Goal: Task Accomplishment & Management: Use online tool/utility

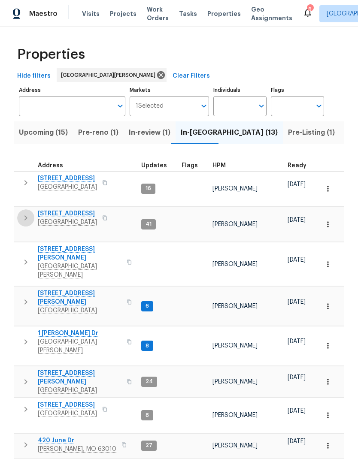
click at [25, 213] on icon "button" at bounding box center [26, 218] width 10 height 10
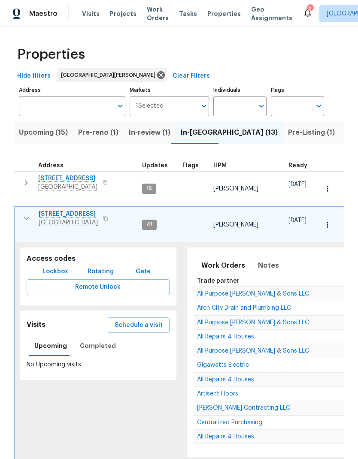
click at [54, 282] on span "Remote Unlock" at bounding box center [97, 287] width 129 height 11
click at [61, 210] on span "120 Birchwood Dr" at bounding box center [68, 214] width 59 height 9
click at [29, 213] on icon "button" at bounding box center [26, 218] width 10 height 10
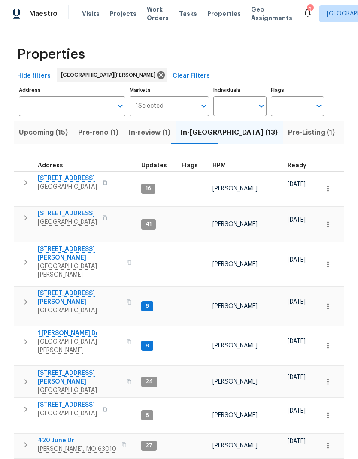
click at [345, 129] on span "Listed (34)" at bounding box center [363, 132] width 37 height 12
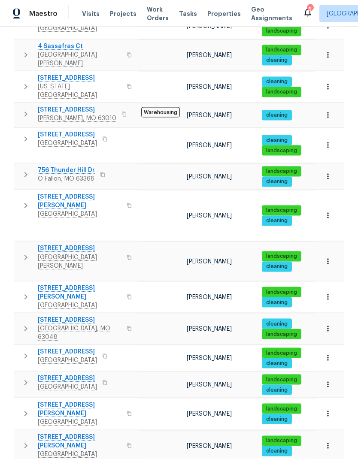
scroll to position [34, 0]
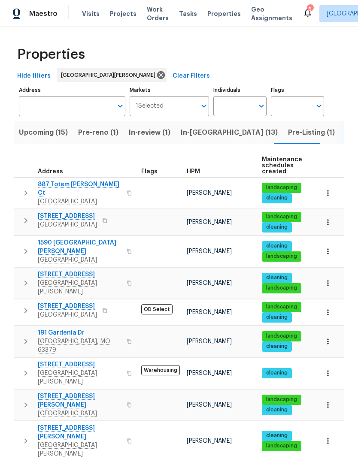
click at [55, 392] on span "248 Ramsey Ln" at bounding box center [80, 400] width 84 height 17
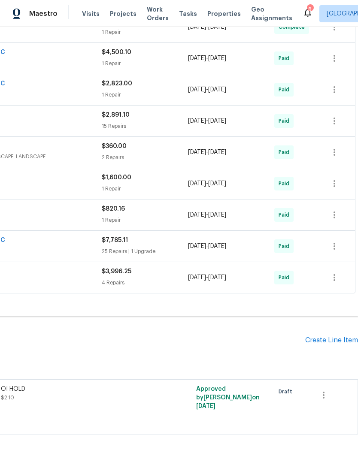
scroll to position [399, 127]
click at [326, 340] on div "Create Line Item" at bounding box center [331, 340] width 53 height 8
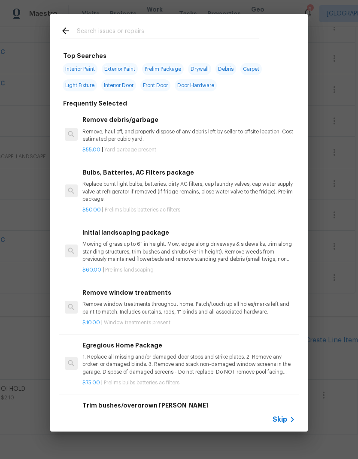
click at [176, 32] on input "text" at bounding box center [168, 32] width 182 height 13
type input "Cleaning"
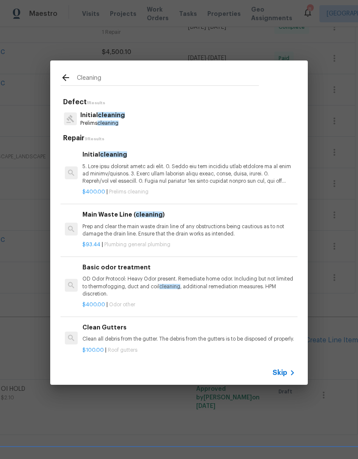
click at [155, 164] on p at bounding box center [188, 174] width 213 height 22
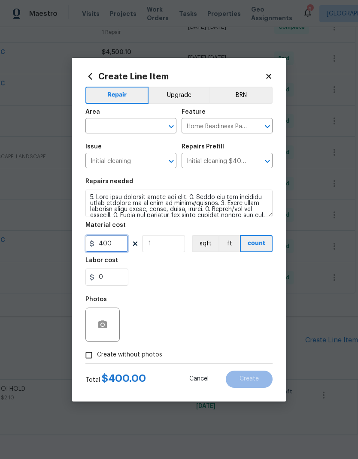
click at [117, 244] on input "400" at bounding box center [106, 243] width 43 height 17
type input "250"
click at [238, 268] on div "Labor cost" at bounding box center [178, 262] width 187 height 11
click at [168, 125] on icon "Open" at bounding box center [171, 126] width 10 height 10
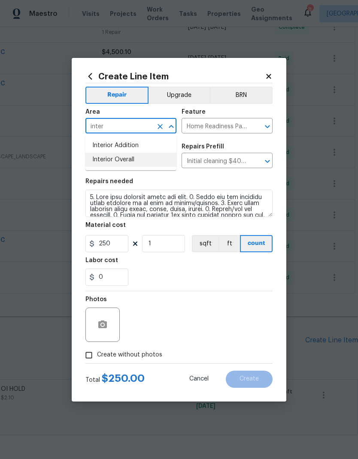
click at [149, 159] on li "Interior Overall" at bounding box center [130, 160] width 91 height 14
type input "Interior Overall"
click at [171, 270] on div "0" at bounding box center [178, 276] width 187 height 17
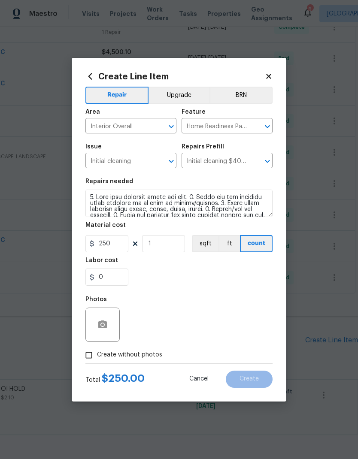
click at [91, 351] on input "Create without photos" at bounding box center [89, 355] width 16 height 16
checkbox input "true"
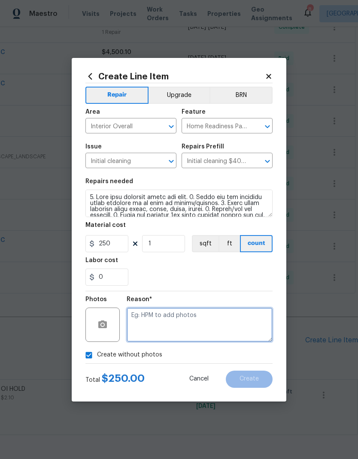
click at [222, 324] on textarea at bounding box center [199, 324] width 146 height 34
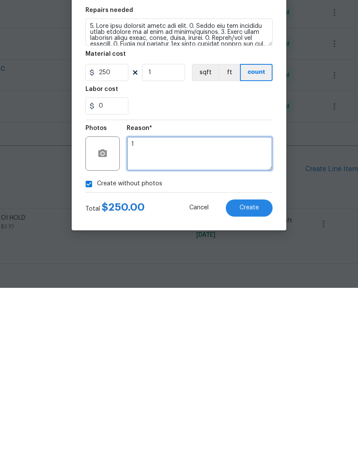
type textarea "1"
click at [250, 370] on button "Create" at bounding box center [248, 378] width 47 height 17
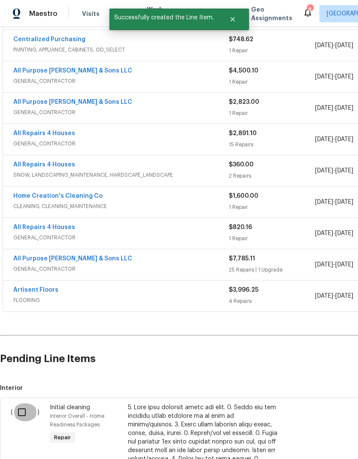
scroll to position [381, 0]
click at [23, 403] on input "checkbox" at bounding box center [25, 412] width 24 height 18
checkbox input "true"
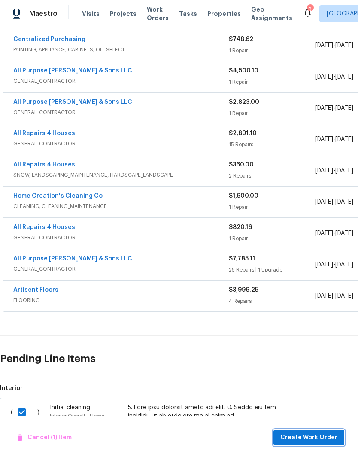
click at [314, 435] on span "Create Work Order" at bounding box center [308, 437] width 57 height 11
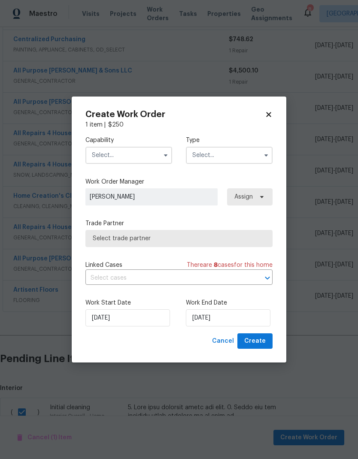
click at [152, 153] on input "text" at bounding box center [128, 155] width 87 height 17
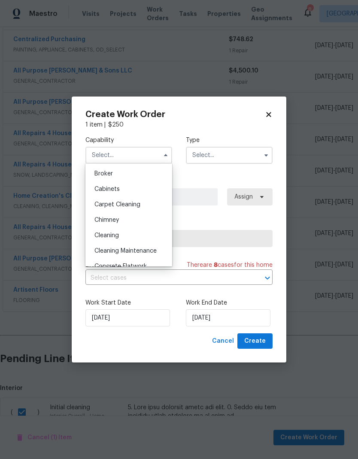
scroll to position [60, 0]
click at [130, 235] on div "Cleaning" at bounding box center [128, 235] width 82 height 15
type input "Cleaning"
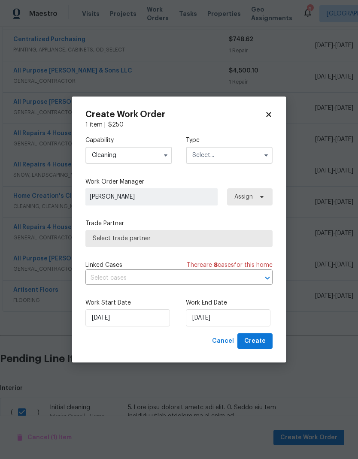
click at [232, 151] on input "text" at bounding box center [229, 155] width 87 height 17
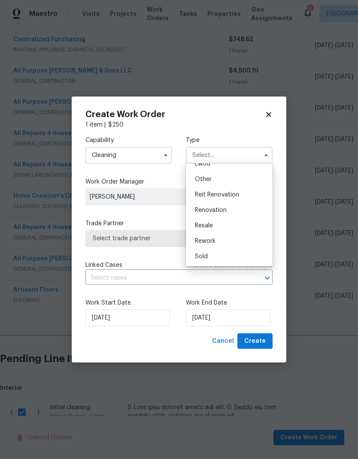
scroll to position [102, 0]
click at [233, 210] on div "Renovation" at bounding box center [229, 209] width 82 height 15
type input "Renovation"
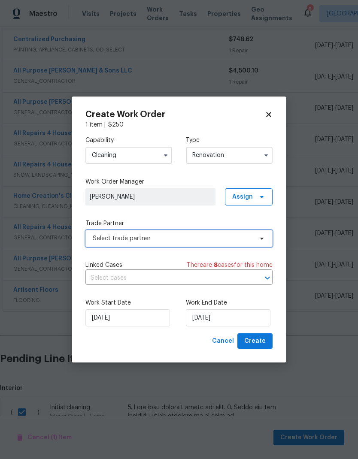
click at [222, 230] on span "Select trade partner" at bounding box center [178, 238] width 187 height 17
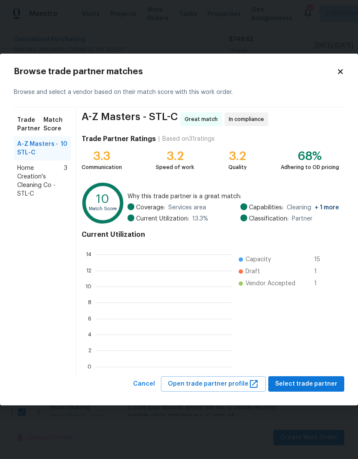
scroll to position [120, 136]
click at [45, 177] on span "Home Creation's Cleaning Co - STL-C" at bounding box center [40, 181] width 47 height 34
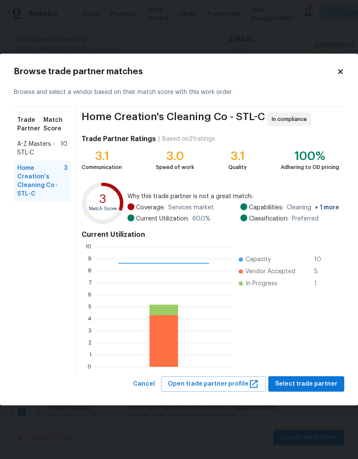
click at [313, 380] on span "Select trade partner" at bounding box center [306, 384] width 62 height 11
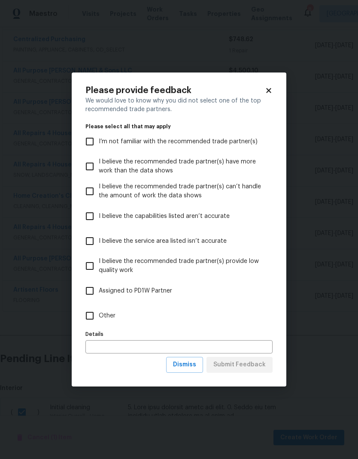
click at [91, 315] on input "Other" at bounding box center [90, 316] width 18 height 18
checkbox input "true"
click at [257, 365] on span "Submit Feedback" at bounding box center [239, 364] width 52 height 11
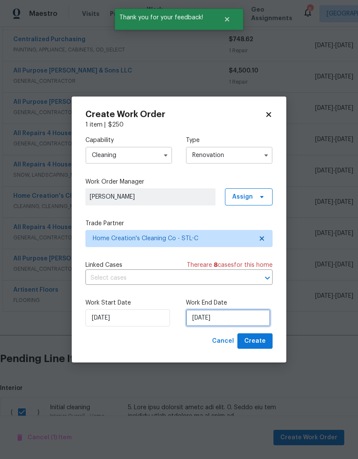
click at [235, 316] on input "[DATE]" at bounding box center [228, 317] width 84 height 17
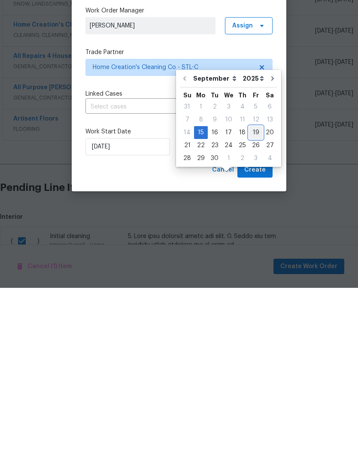
click at [253, 298] on div "19" at bounding box center [256, 304] width 14 height 12
type input "[DATE]"
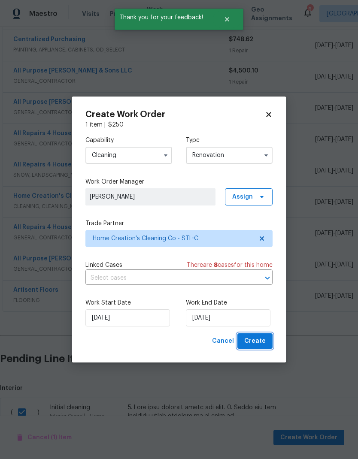
click at [259, 339] on span "Create" at bounding box center [254, 341] width 21 height 11
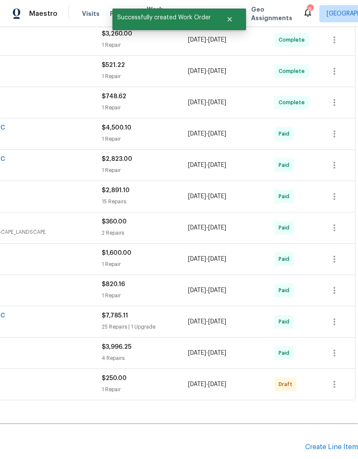
scroll to position [324, 127]
click at [338, 379] on icon "button" at bounding box center [334, 384] width 10 height 10
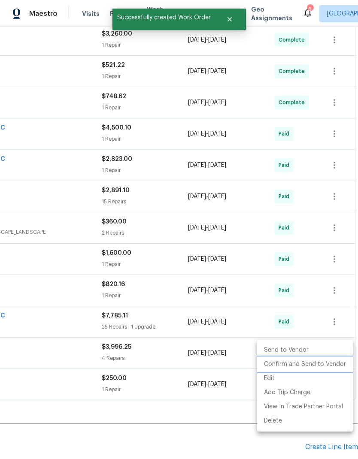
click at [326, 363] on li "Confirm and Send to Vendor" at bounding box center [305, 364] width 96 height 14
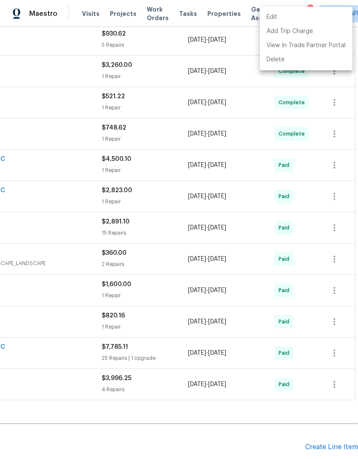
click at [332, 413] on div at bounding box center [179, 229] width 358 height 459
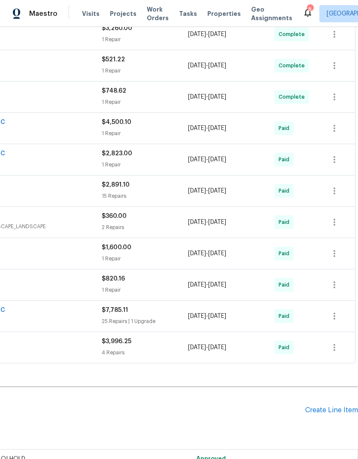
scroll to position [361, 127]
click at [325, 406] on div "Create Line Item" at bounding box center [331, 410] width 53 height 8
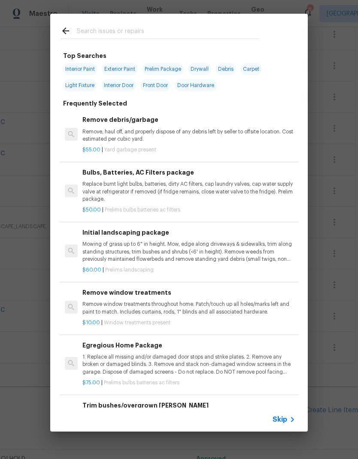
click at [165, 36] on input "text" at bounding box center [168, 32] width 182 height 13
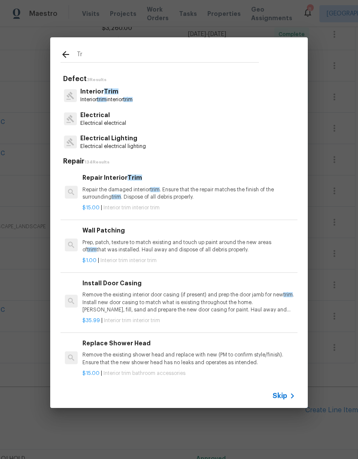
type input "T"
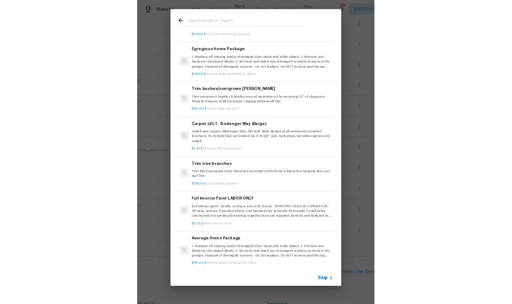
scroll to position [271, 0]
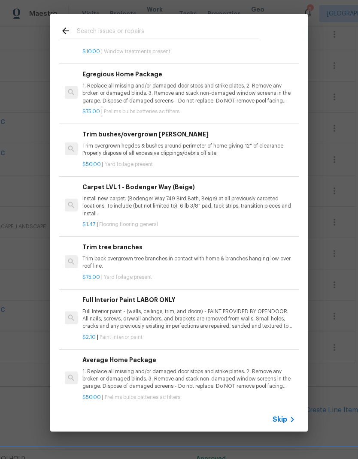
click at [180, 258] on p "Trim back overgrown tree branches in contact with home & branches hanging low o…" at bounding box center [188, 262] width 213 height 15
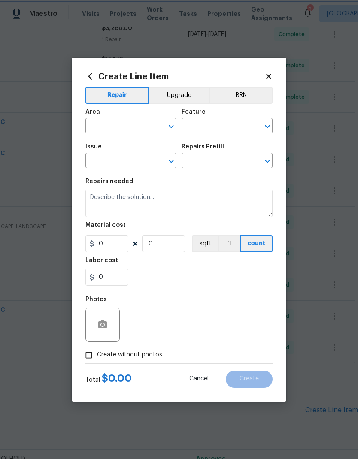
type input "Dead/overgrown tree or foliage"
type input "Trim tree branches $75.00"
type textarea "Trim back overgrown tree branches in contact with home & branches hanging low o…"
type input "75"
type input "1"
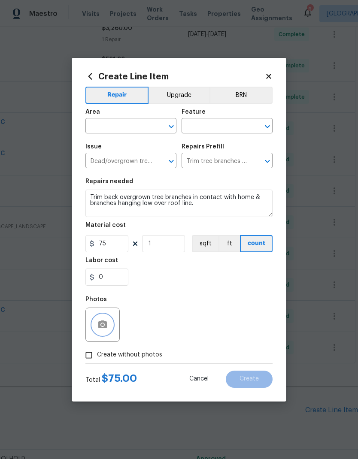
click at [108, 325] on button "button" at bounding box center [102, 324] width 21 height 21
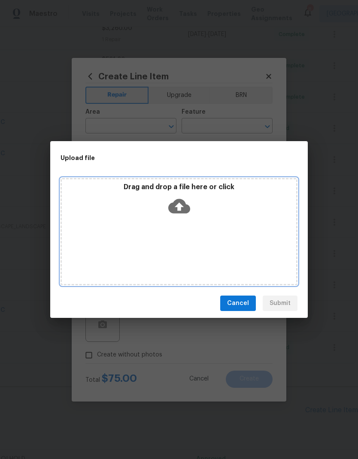
click at [209, 234] on div "Drag and drop a file here or click" at bounding box center [178, 231] width 237 height 107
click at [183, 219] on div "Drag and drop a file here or click" at bounding box center [179, 201] width 234 height 37
click at [221, 216] on div "Drag and drop a file here or click" at bounding box center [179, 201] width 234 height 37
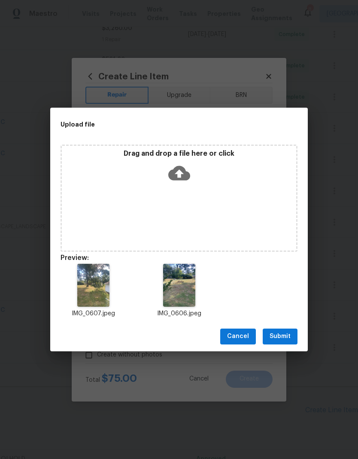
click at [288, 334] on span "Submit" at bounding box center [279, 336] width 21 height 11
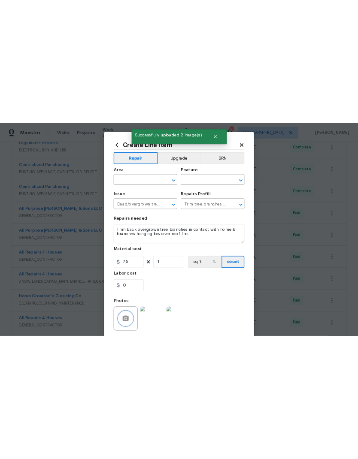
scroll to position [0, 0]
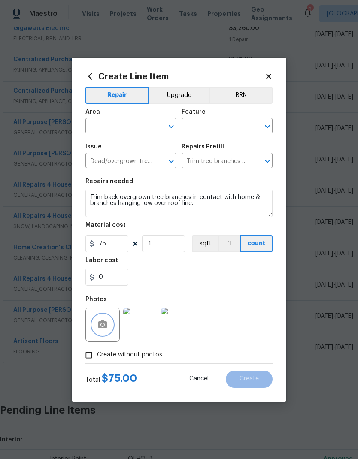
click at [172, 127] on icon "Open" at bounding box center [170, 126] width 5 height 3
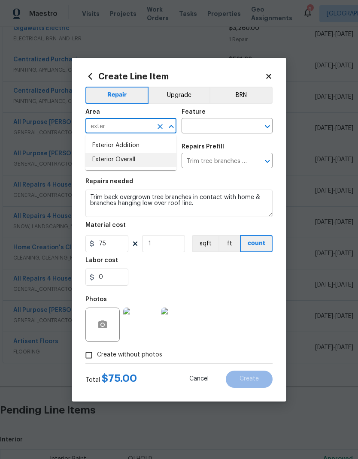
click at [109, 159] on li "Exterior Overall" at bounding box center [130, 160] width 91 height 14
type input "Exterior Overall"
click at [263, 122] on icon "Open" at bounding box center [267, 126] width 10 height 10
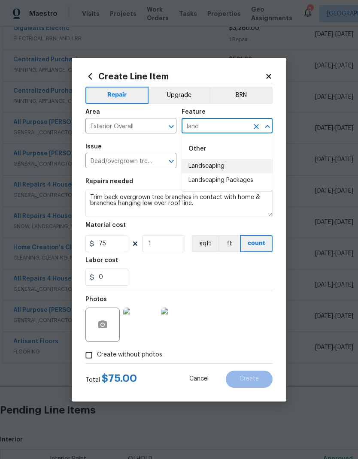
click at [231, 166] on li "Landscaping" at bounding box center [226, 166] width 91 height 14
type input "Landscaping"
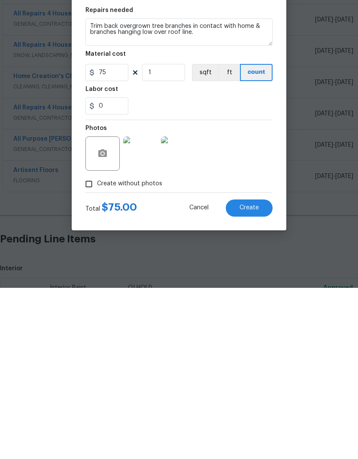
click at [257, 376] on span "Create" at bounding box center [248, 379] width 19 height 6
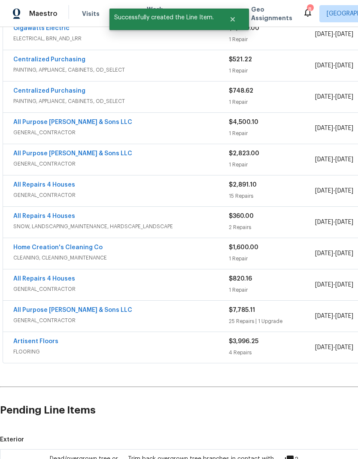
click at [24, 454] on input "checkbox" at bounding box center [25, 463] width 24 height 18
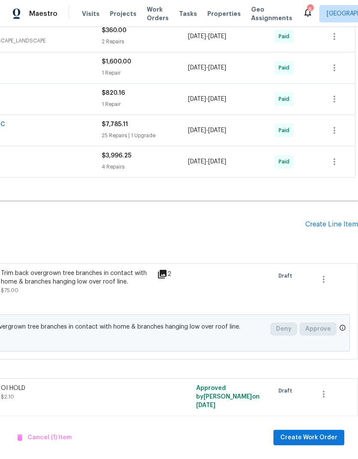
scroll to position [546, 127]
click at [320, 435] on span "Create Work Order" at bounding box center [308, 437] width 57 height 11
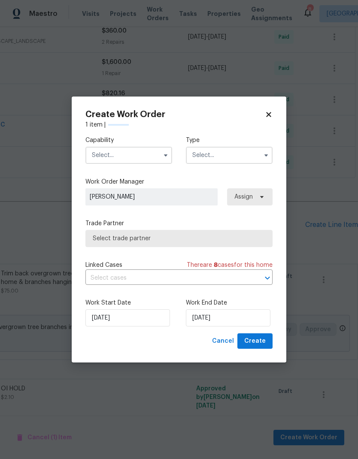
checkbox input "false"
click at [157, 160] on input "text" at bounding box center [128, 155] width 87 height 17
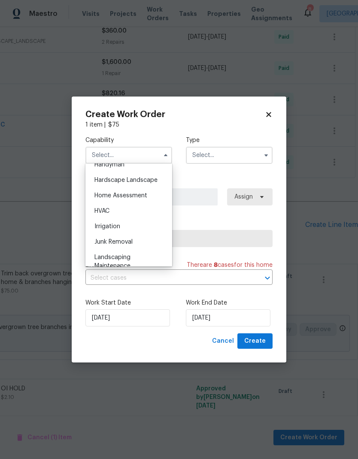
scroll to position [478, 0]
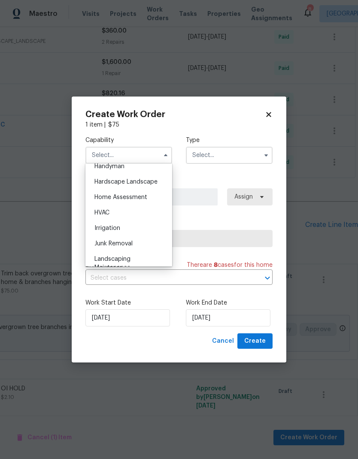
click at [147, 180] on span "Hardscape Landscape" at bounding box center [125, 182] width 63 height 6
type input "Hardscape Landscape"
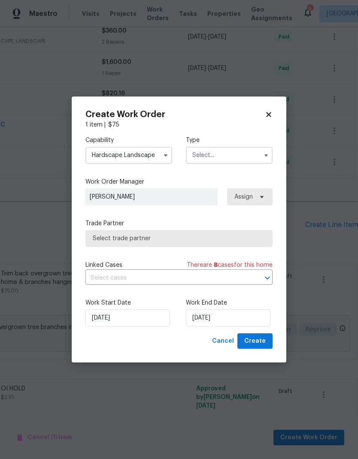
click at [240, 155] on input "text" at bounding box center [229, 155] width 87 height 17
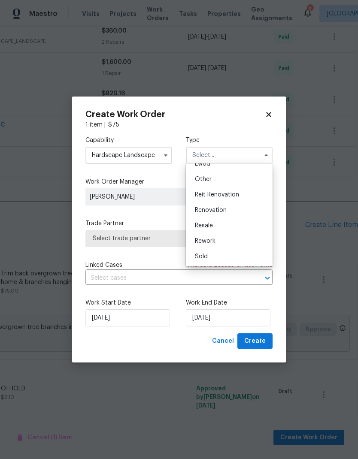
scroll to position [102, 0]
click at [223, 213] on span "Renovation" at bounding box center [211, 210] width 32 height 6
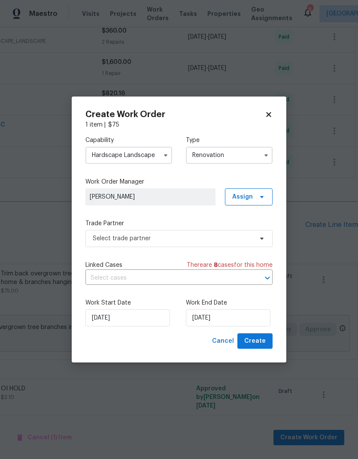
type input "Renovation"
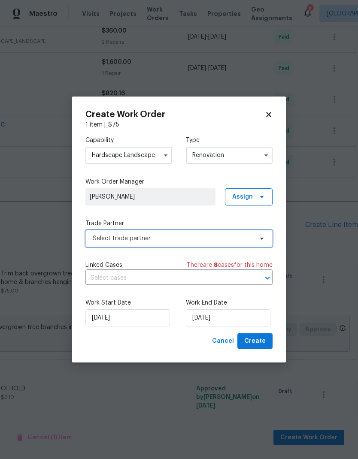
click at [219, 237] on span "Select trade partner" at bounding box center [173, 238] width 160 height 9
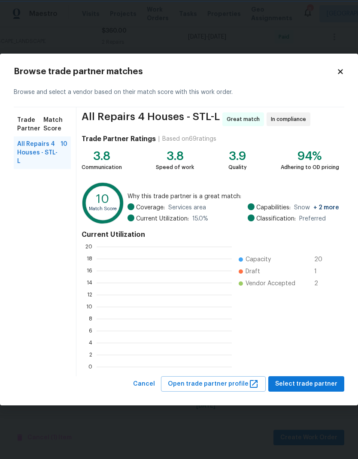
scroll to position [1, 1]
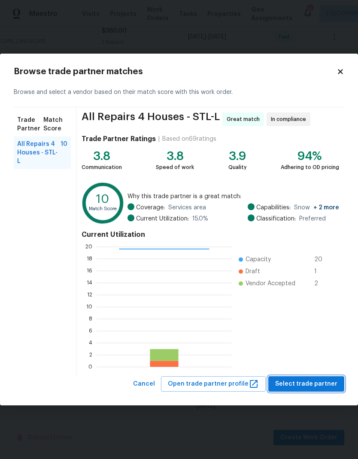
click at [298, 383] on span "Select trade partner" at bounding box center [306, 384] width 62 height 11
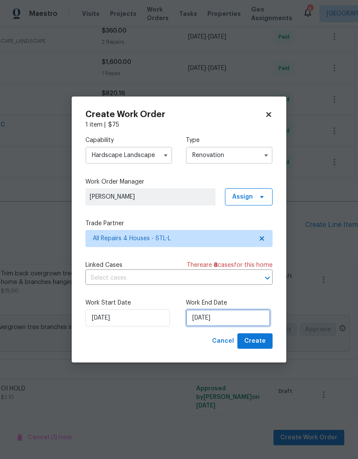
click at [237, 317] on input "[DATE]" at bounding box center [228, 317] width 84 height 17
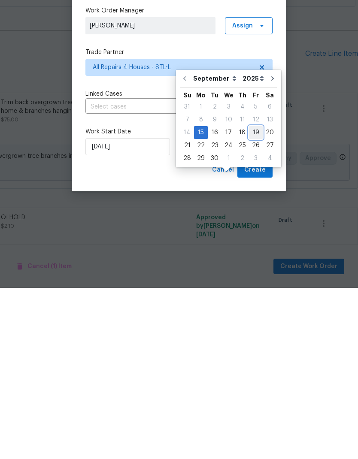
click at [249, 298] on div "19" at bounding box center [256, 304] width 14 height 12
type input "[DATE]"
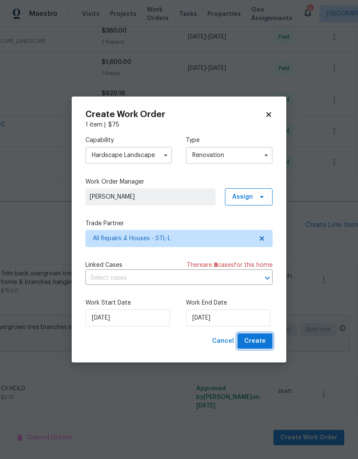
click at [255, 335] on button "Create" at bounding box center [254, 341] width 35 height 16
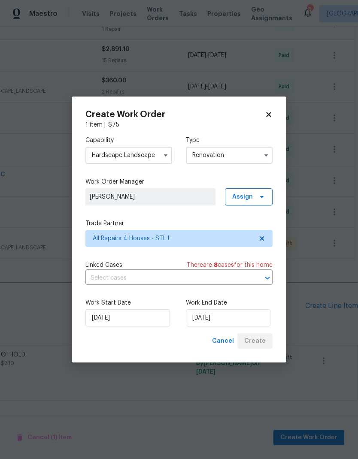
scroll to position [462, 127]
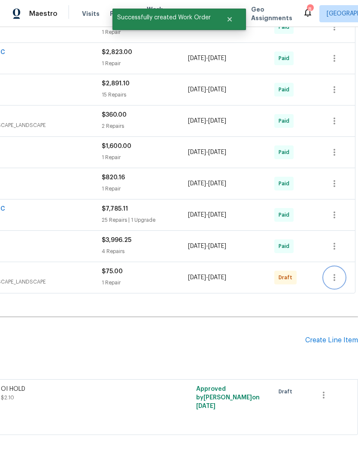
click at [334, 272] on icon "button" at bounding box center [334, 277] width 10 height 10
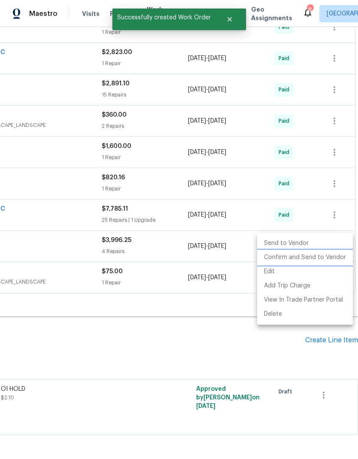
click at [321, 258] on li "Confirm and Send to Vendor" at bounding box center [305, 257] width 96 height 14
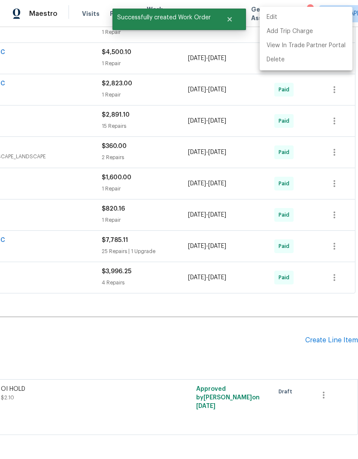
click at [226, 283] on div at bounding box center [179, 229] width 358 height 459
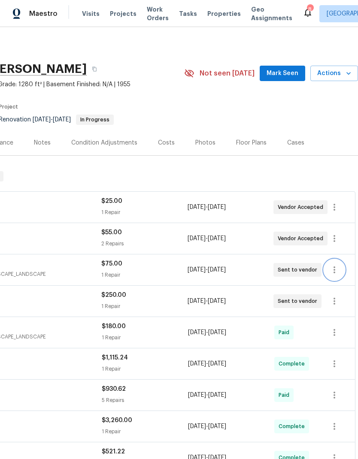
scroll to position [0, 127]
click at [282, 68] on span "Mark Seen" at bounding box center [282, 73] width 32 height 11
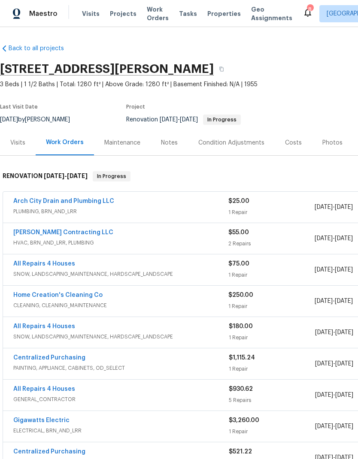
scroll to position [0, 0]
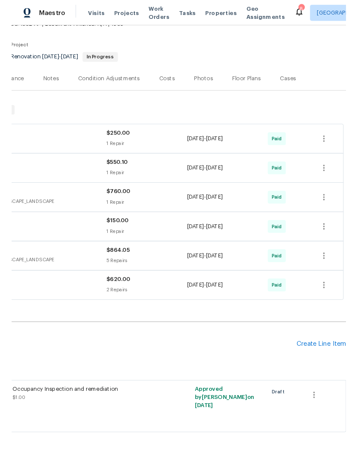
scroll to position [67, 127]
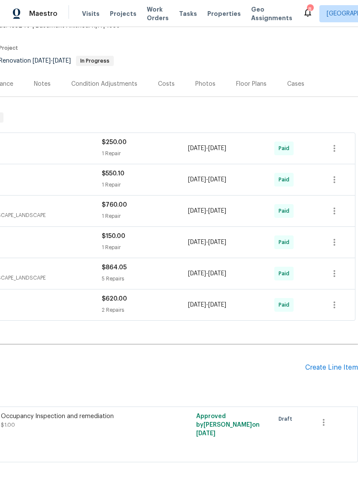
click at [326, 364] on div "Create Line Item" at bounding box center [331, 368] width 53 height 8
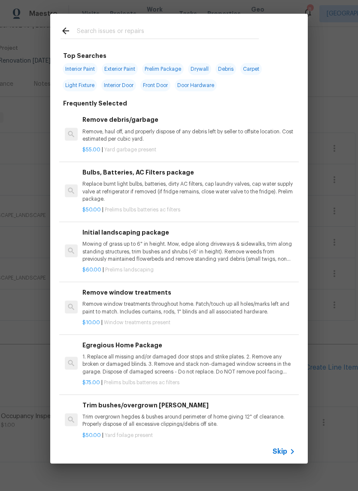
click at [138, 30] on input "text" at bounding box center [168, 32] width 182 height 13
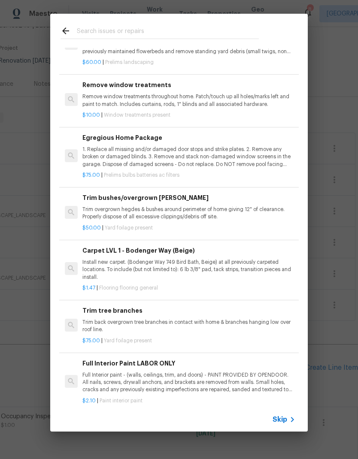
scroll to position [213, 0]
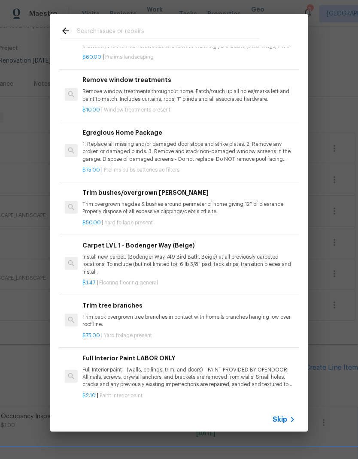
click at [197, 206] on p "Trim overgrown hegdes & bushes around perimeter of home giving 12" of clearance…" at bounding box center [188, 208] width 213 height 15
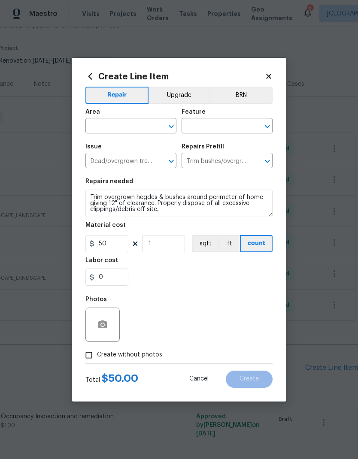
click at [170, 126] on icon "Open" at bounding box center [170, 126] width 5 height 3
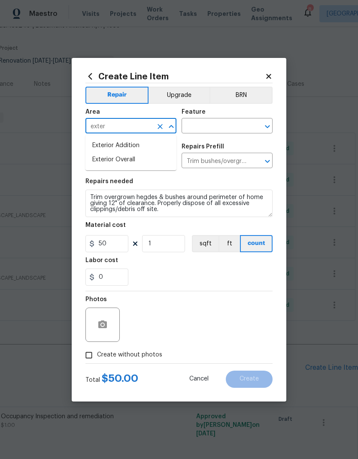
click at [141, 161] on li "Exterior Overall" at bounding box center [130, 160] width 91 height 14
type input "Exterior Overall"
click at [267, 125] on icon "Open" at bounding box center [267, 126] width 10 height 10
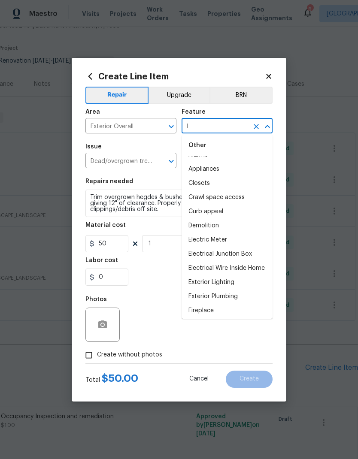
scroll to position [0, 0]
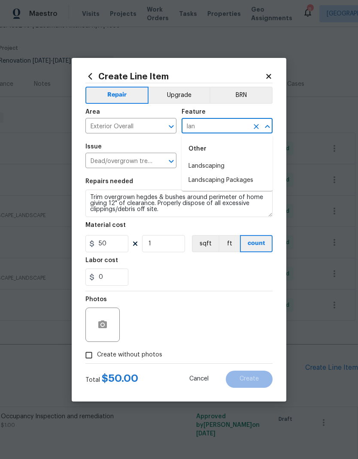
click at [225, 171] on li "Landscaping" at bounding box center [226, 166] width 91 height 14
type input "Landscaping"
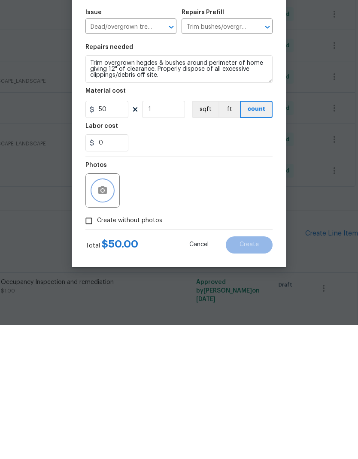
click at [106, 319] on icon "button" at bounding box center [102, 324] width 10 height 10
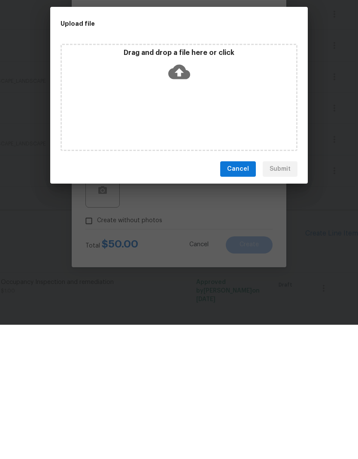
scroll to position [34, 0]
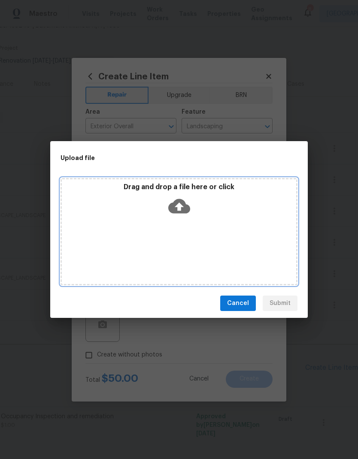
click at [221, 224] on div "Drag and drop a file here or click" at bounding box center [178, 231] width 237 height 107
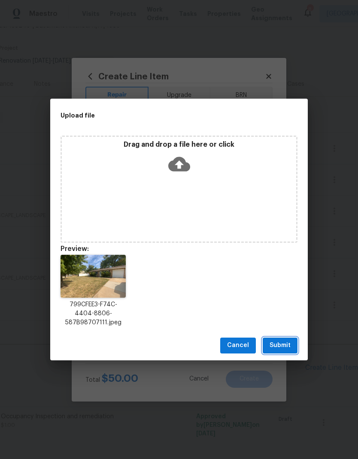
click at [285, 341] on span "Submit" at bounding box center [279, 345] width 21 height 11
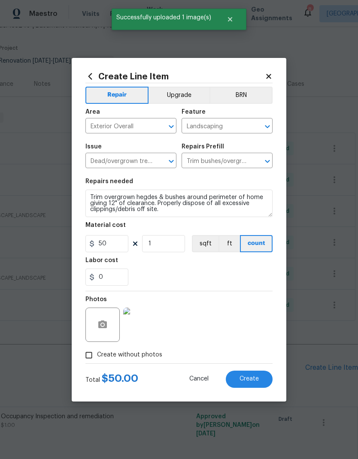
click at [256, 376] on span "Create" at bounding box center [248, 379] width 19 height 6
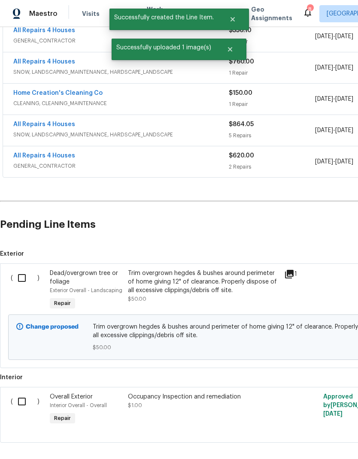
scroll to position [210, 0]
click at [24, 269] on input "checkbox" at bounding box center [25, 278] width 24 height 18
checkbox input "true"
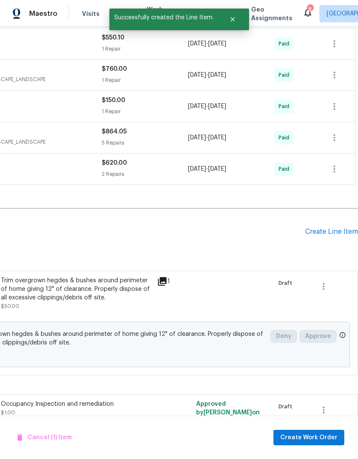
scroll to position [203, 127]
click at [302, 433] on span "Create Work Order" at bounding box center [308, 437] width 57 height 11
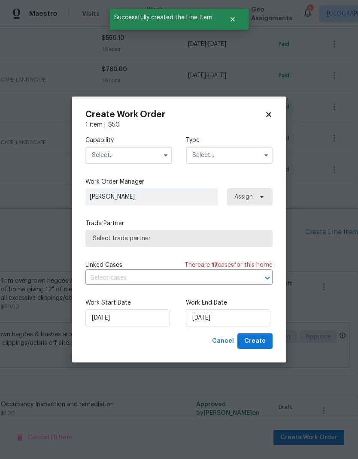
click at [162, 157] on icon "button" at bounding box center [165, 155] width 7 height 7
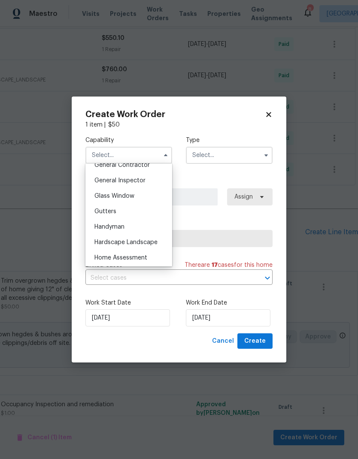
scroll to position [431, 0]
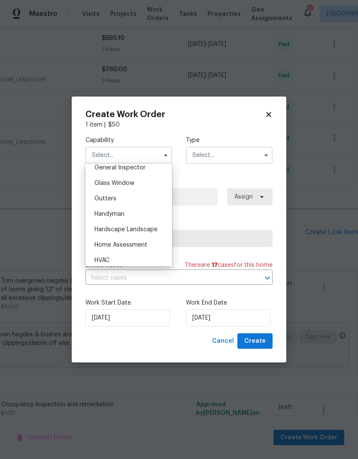
click at [144, 227] on span "Hardscape Landscape" at bounding box center [125, 229] width 63 height 6
type input "Hardscape Landscape"
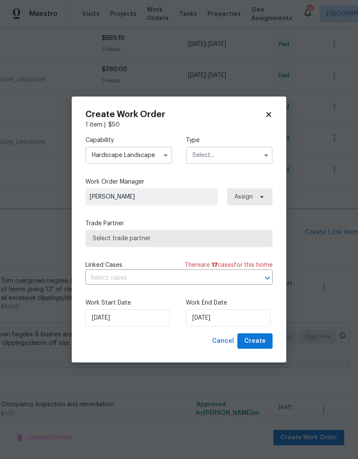
click at [234, 156] on input "text" at bounding box center [229, 155] width 87 height 17
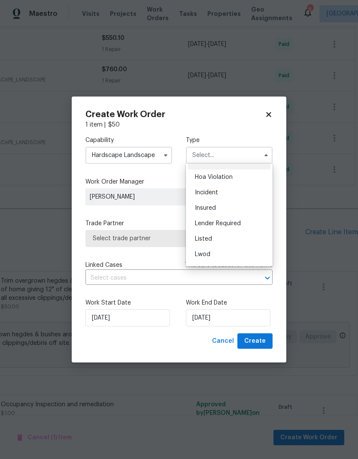
scroll to position [18, 0]
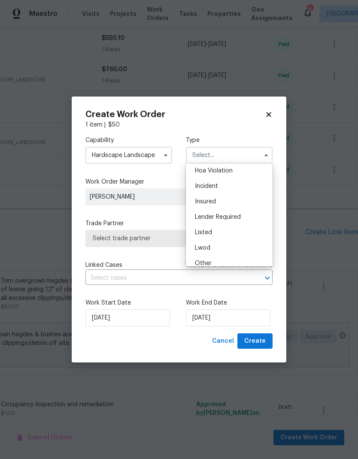
click at [227, 235] on div "Listed" at bounding box center [229, 232] width 82 height 15
type input "Listed"
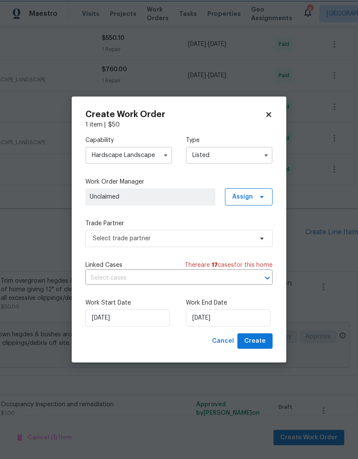
scroll to position [0, 0]
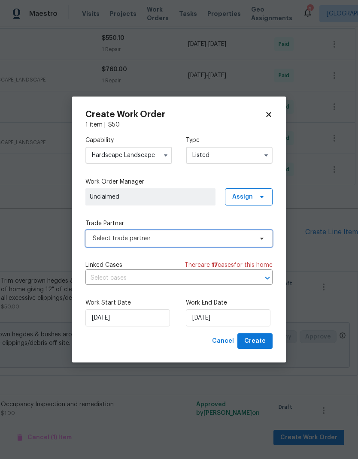
click at [232, 236] on span "Select trade partner" at bounding box center [173, 238] width 160 height 9
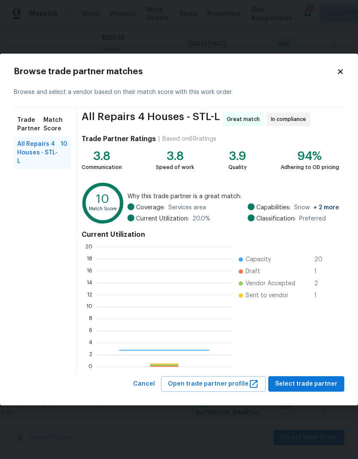
scroll to position [120, 135]
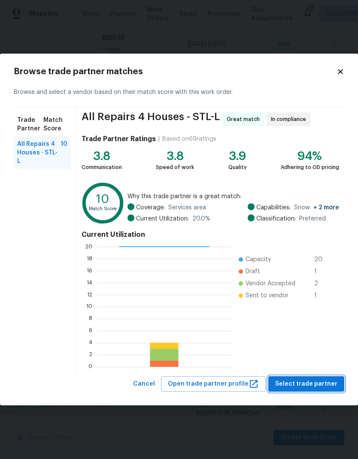
click at [300, 378] on button "Select trade partner" at bounding box center [306, 384] width 76 height 16
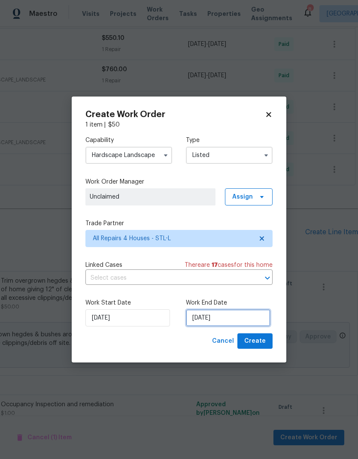
click at [237, 315] on input "[DATE]" at bounding box center [228, 317] width 84 height 17
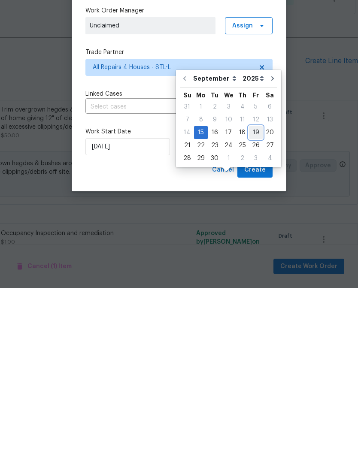
click at [251, 298] on div "19" at bounding box center [256, 304] width 14 height 12
type input "[DATE]"
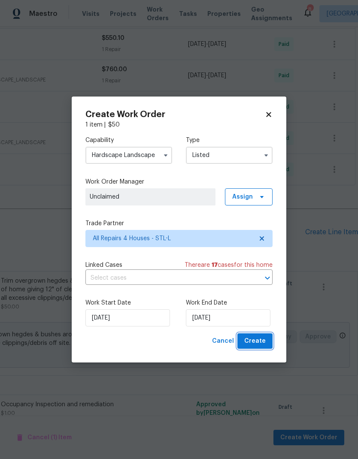
click at [262, 340] on span "Create" at bounding box center [254, 341] width 21 height 11
checkbox input "false"
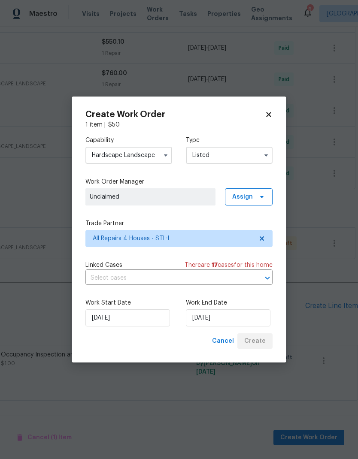
scroll to position [156, 127]
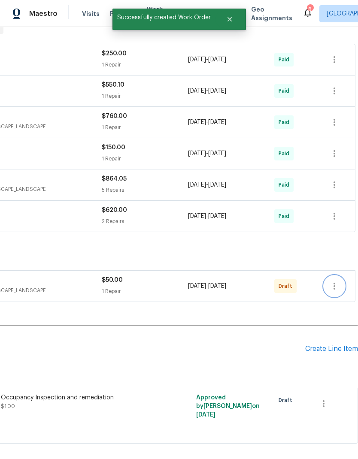
click at [337, 281] on icon "button" at bounding box center [334, 286] width 10 height 10
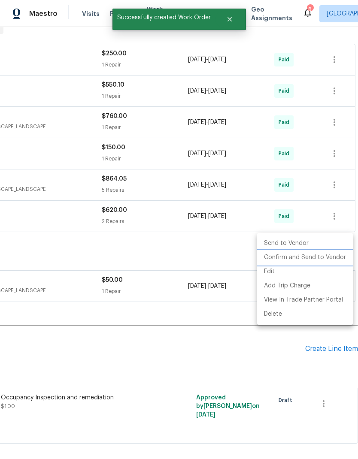
click at [325, 256] on li "Confirm and Send to Vendor" at bounding box center [305, 257] width 96 height 14
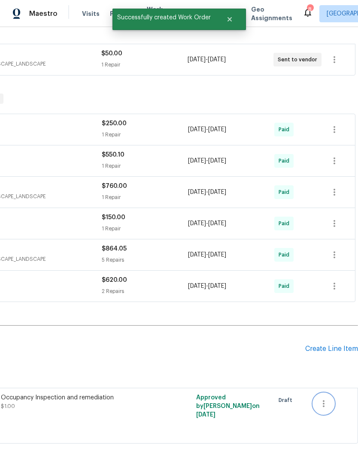
click at [319, 398] on icon "button" at bounding box center [323, 403] width 10 height 10
click at [337, 357] on li "Cancel" at bounding box center [329, 360] width 33 height 14
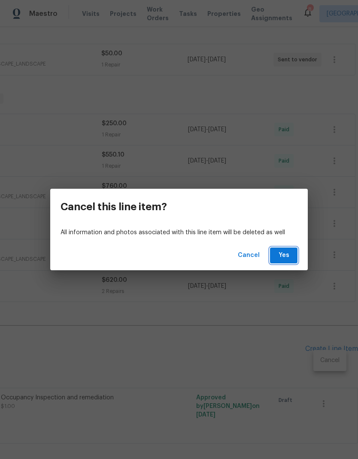
click at [288, 251] on span "Yes" at bounding box center [284, 255] width 14 height 11
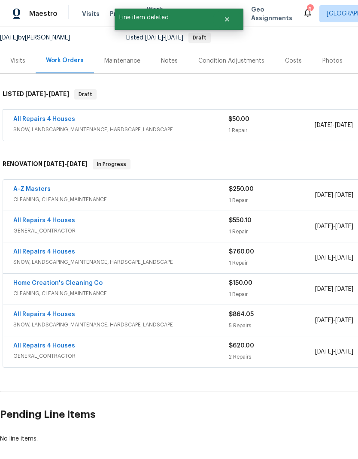
scroll to position [90, 0]
